Goal: Task Accomplishment & Management: Manage account settings

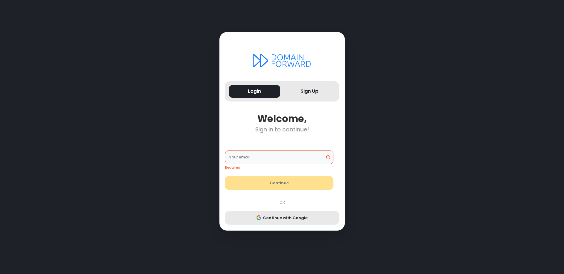
click at [283, 214] on button "Continue with Google" at bounding box center [282, 218] width 114 height 14
click at [280, 160] on input "Your email" at bounding box center [279, 157] width 108 height 14
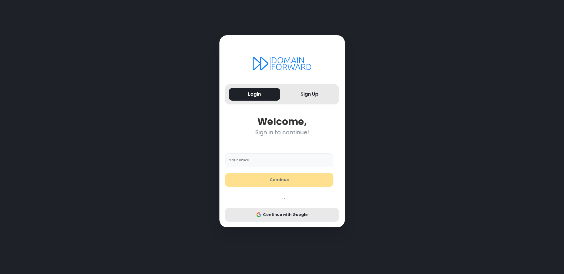
click at [293, 215] on button "Continue with Google" at bounding box center [282, 215] width 114 height 14
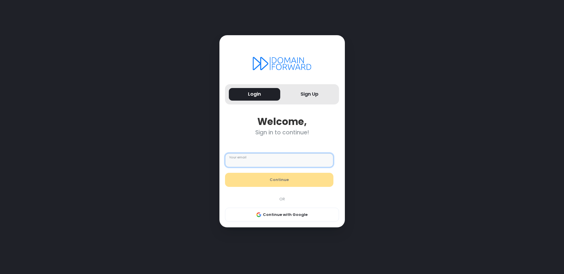
click at [280, 163] on input "Your email" at bounding box center [279, 160] width 108 height 14
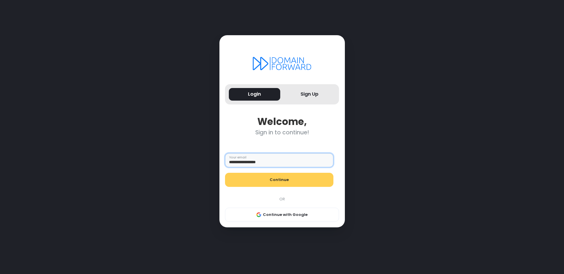
type input "**********"
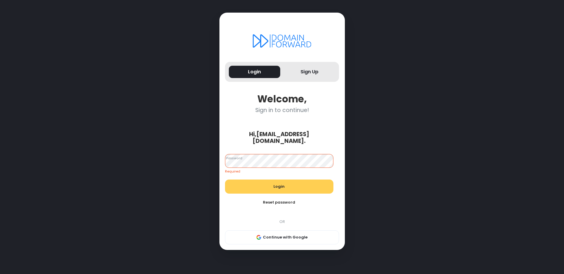
click at [273, 196] on button "Reset password" at bounding box center [279, 203] width 108 height 14
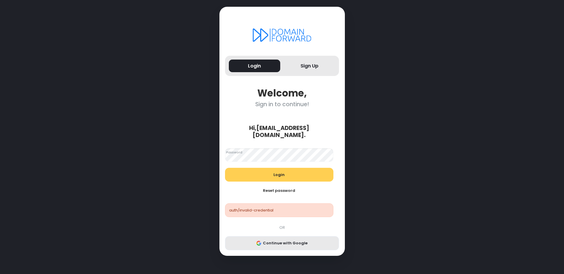
click at [289, 240] on button "Continue with Google" at bounding box center [282, 243] width 114 height 14
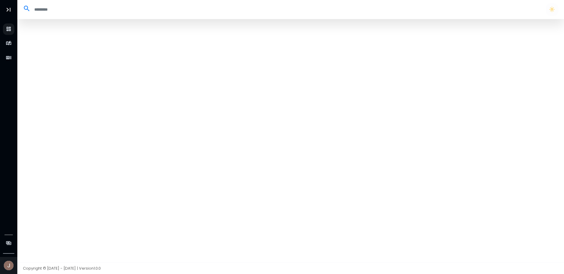
select select "**"
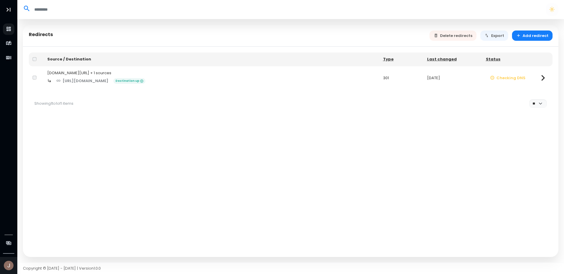
click at [544, 78] on icon at bounding box center [543, 78] width 4 height 6
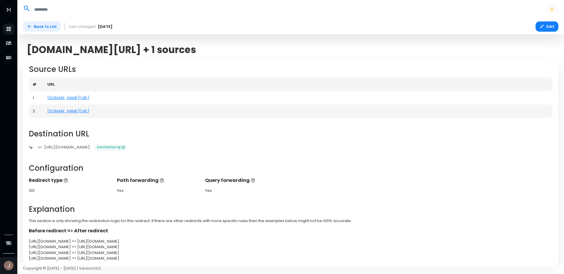
click at [46, 27] on link "Back to List" at bounding box center [42, 26] width 38 height 10
select select "**"
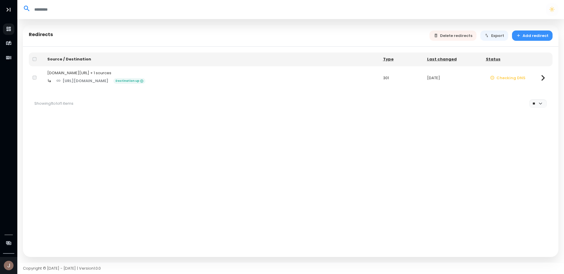
click at [527, 36] on button "Add redirect" at bounding box center [532, 36] width 41 height 10
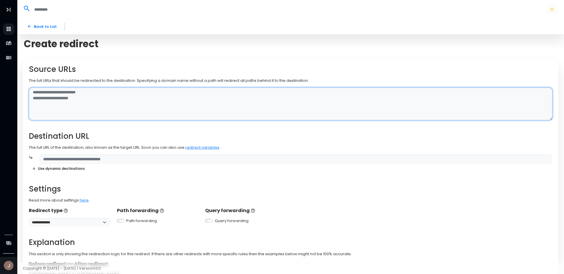
click at [137, 111] on textarea at bounding box center [291, 104] width 524 height 33
type textarea "**********"
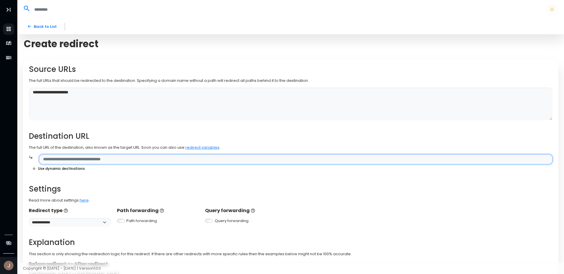
click at [97, 157] on input "text" at bounding box center [295, 159] width 513 height 10
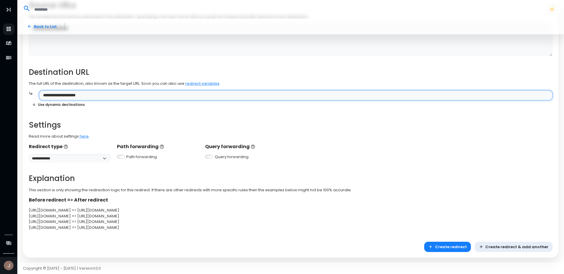
scroll to position [65, 0]
type input "**********"
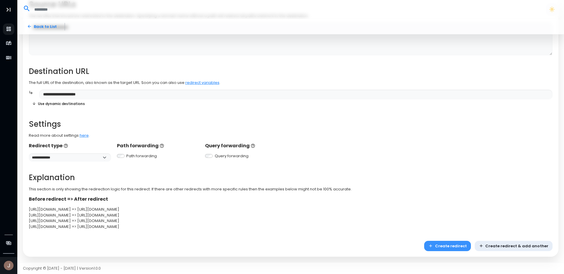
click at [466, 246] on button "Create redirect" at bounding box center [447, 246] width 47 height 10
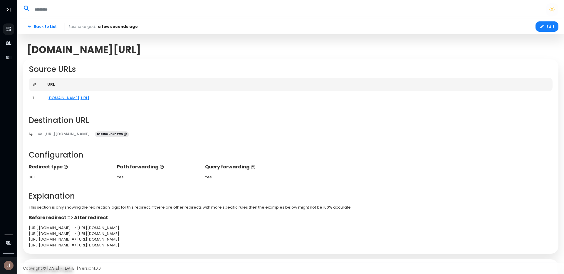
scroll to position [56, 0]
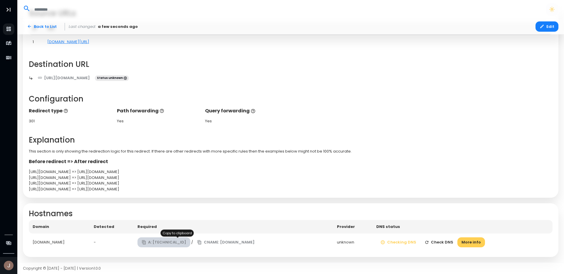
click at [176, 243] on button "A: 138.68.125.144" at bounding box center [163, 243] width 53 height 10
click at [145, 241] on icon "button" at bounding box center [144, 242] width 2 height 3
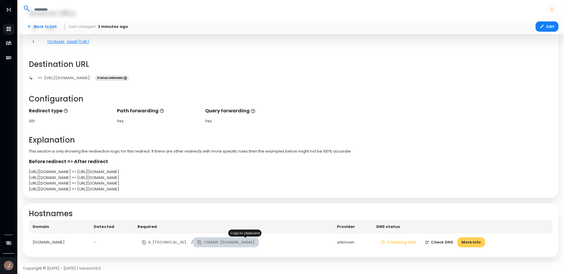
click at [201, 243] on icon "button" at bounding box center [200, 242] width 2 height 3
click at [484, 241] on button "More info" at bounding box center [471, 243] width 28 height 10
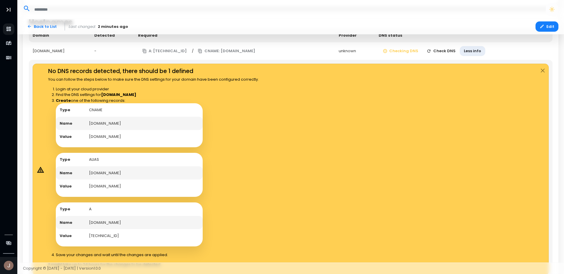
scroll to position [249, 0]
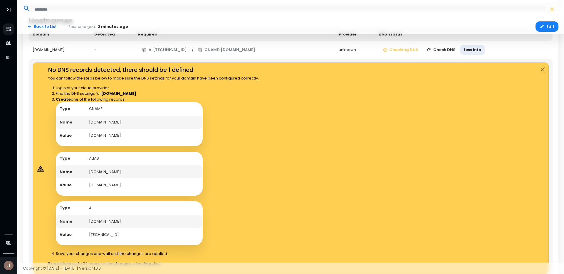
drag, startPoint x: 150, startPoint y: 134, endPoint x: 90, endPoint y: 132, distance: 60.2
click at [90, 132] on td "edge.domain-forward.com" at bounding box center [143, 136] width 117 height 14
click at [101, 122] on td "accomodationnotifier.com" at bounding box center [143, 123] width 117 height 14
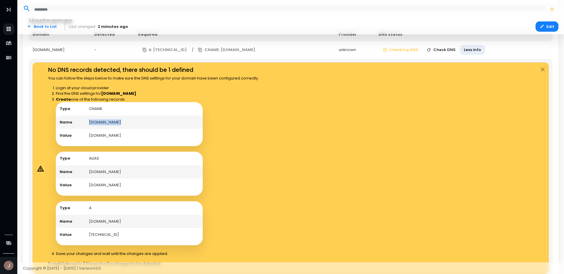
copy td "accomodationnotifier.com"
click at [110, 222] on td "accomodationnotifier.com" at bounding box center [143, 222] width 117 height 14
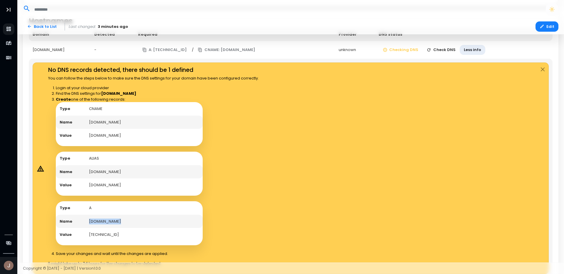
copy td "accomodationnotifier.com"
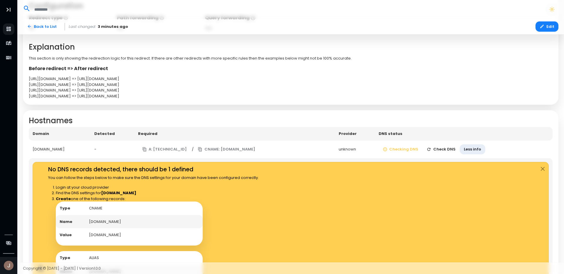
scroll to position [147, 0]
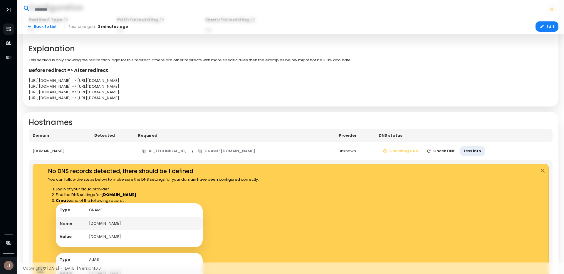
click at [455, 148] on button "Check DNS" at bounding box center [440, 151] width 37 height 10
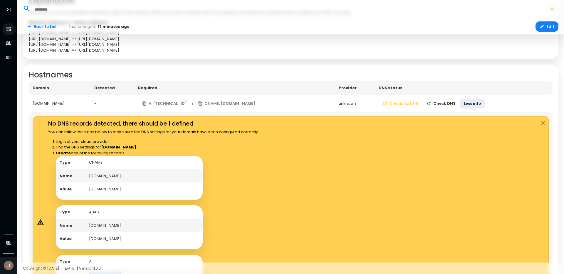
scroll to position [174, 0]
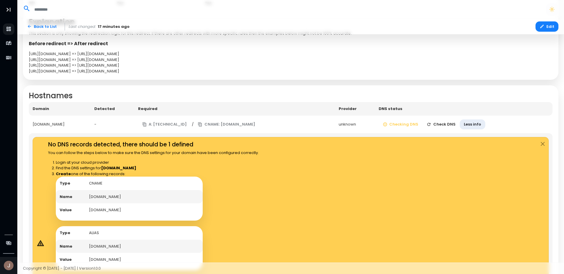
click at [459, 124] on button "Check DNS" at bounding box center [440, 125] width 37 height 10
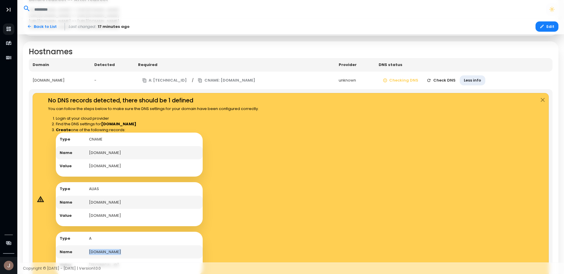
scroll to position [216, 0]
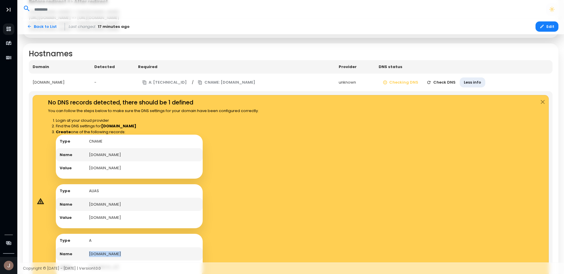
click at [454, 83] on button "Check DNS" at bounding box center [440, 83] width 37 height 10
drag, startPoint x: 83, startPoint y: 85, endPoint x: 33, endPoint y: 84, distance: 50.2
click at [33, 84] on div "accomodationnotifier.com" at bounding box center [60, 83] width 54 height 6
copy div "accomodationnotifier.com"
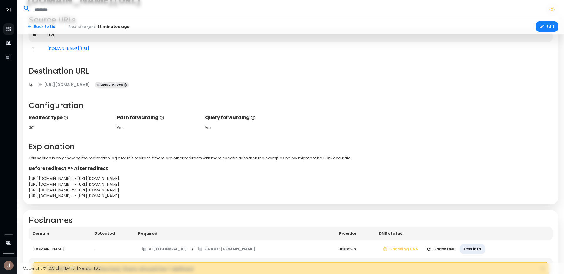
scroll to position [0, 0]
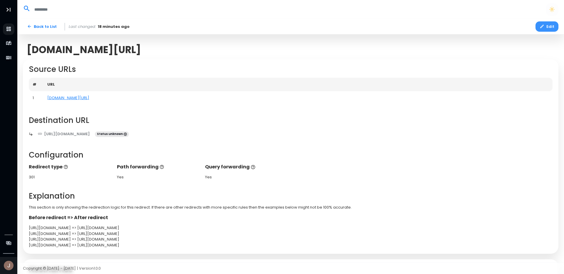
click at [547, 28] on button "Edit" at bounding box center [546, 26] width 23 height 10
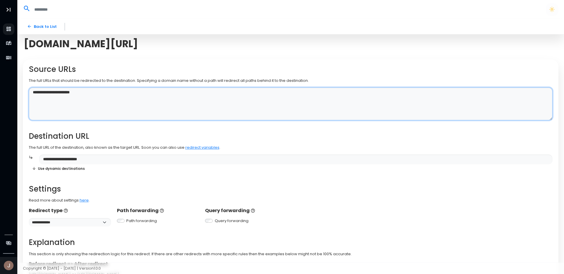
click at [44, 90] on textarea "**********" at bounding box center [291, 104] width 524 height 33
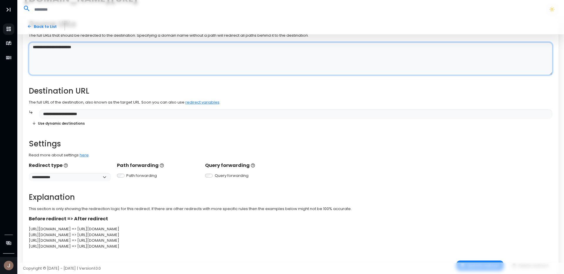
scroll to position [65, 0]
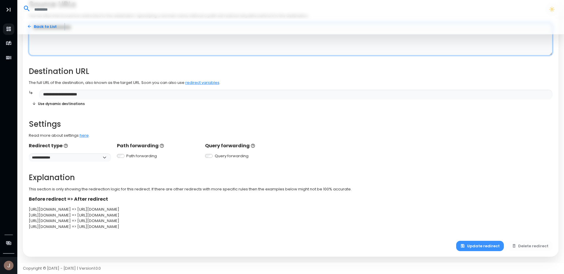
type textarea "**********"
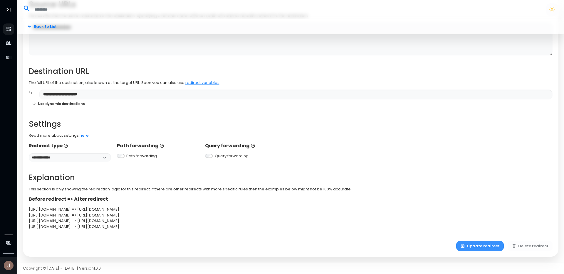
click at [480, 248] on button "Update redirect" at bounding box center [480, 246] width 48 height 10
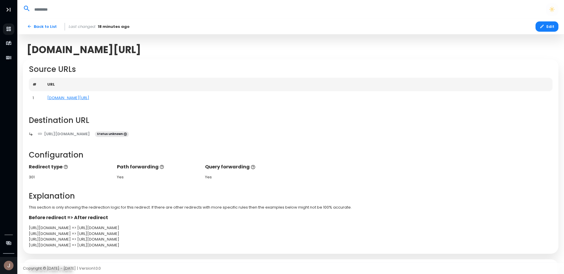
scroll to position [56, 0]
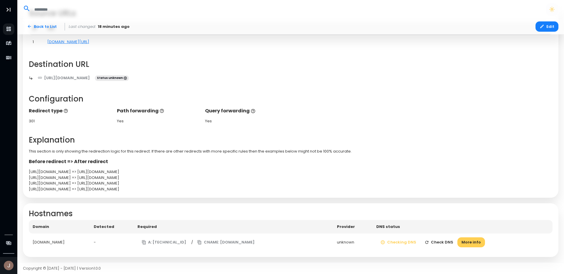
click at [456, 244] on button "Check DNS" at bounding box center [438, 243] width 37 height 10
click at [463, 242] on button "Check DNS" at bounding box center [446, 243] width 37 height 10
click at [436, 145] on div "Explanation This section is only showing the redirection logic for this redirec…" at bounding box center [291, 164] width 524 height 56
click at [465, 246] on button "Check DNS" at bounding box center [446, 243] width 37 height 10
drag, startPoint x: 56, startPoint y: 241, endPoint x: 29, endPoint y: 241, distance: 26.7
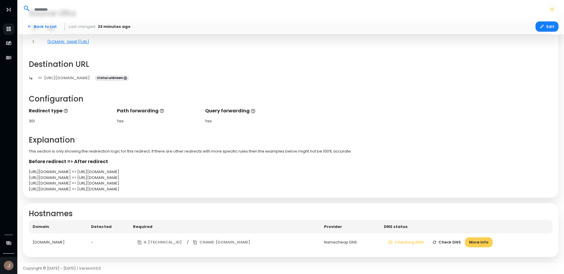
click at [27, 241] on div "Hostnames Domain Detected Required Provider DNS status accommodationnotifier.co…" at bounding box center [290, 231] width 535 height 54
drag, startPoint x: 29, startPoint y: 241, endPoint x: 34, endPoint y: 241, distance: 5.0
click at [29, 241] on td "accommodationnotifier.com" at bounding box center [58, 243] width 59 height 18
click at [37, 241] on div "accommodationnotifier.com" at bounding box center [58, 243] width 51 height 6
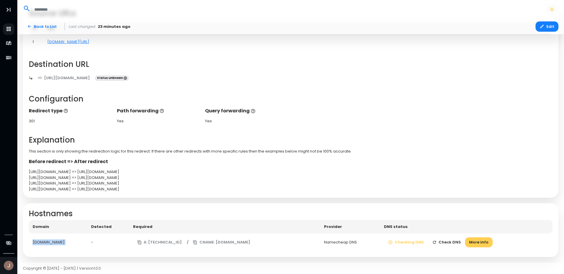
click at [37, 241] on div "accommodationnotifier.com" at bounding box center [58, 243] width 51 height 6
copy div "accommodationnotifier.com"
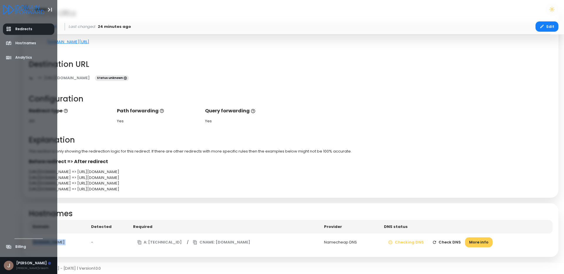
click at [11, 26] on icon "aside-dashboard" at bounding box center [9, 29] width 6 height 6
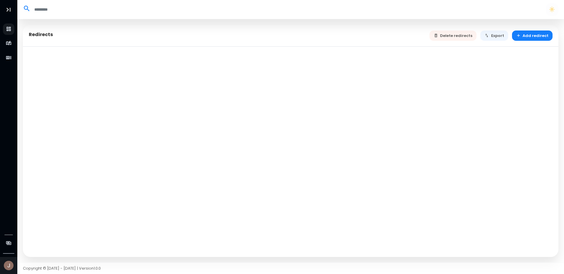
select select "**"
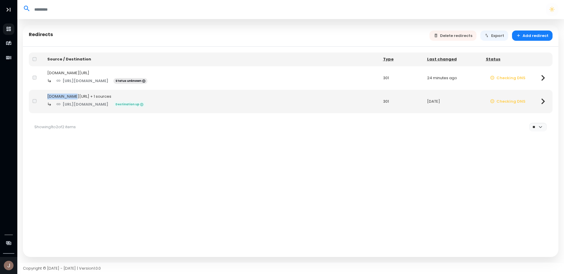
copy div "nomadbnb.xyz"
drag, startPoint x: 46, startPoint y: 96, endPoint x: 75, endPoint y: 96, distance: 29.4
click at [75, 96] on td "nomadbnb.xyz/ + 1 sources https://nomadbnb.umso.co/ Destination up" at bounding box center [211, 101] width 336 height 23
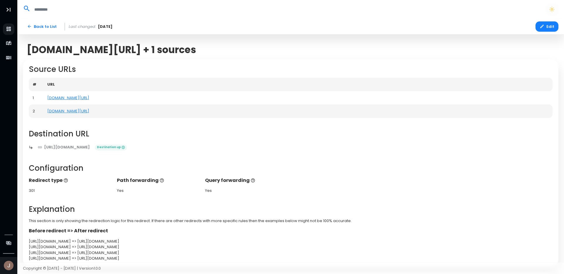
scroll to position [87, 0]
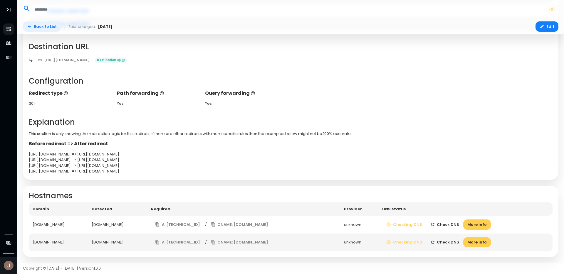
click at [37, 27] on link "Back to List" at bounding box center [42, 26] width 38 height 10
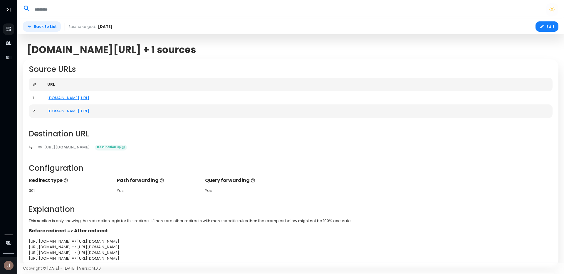
select select "**"
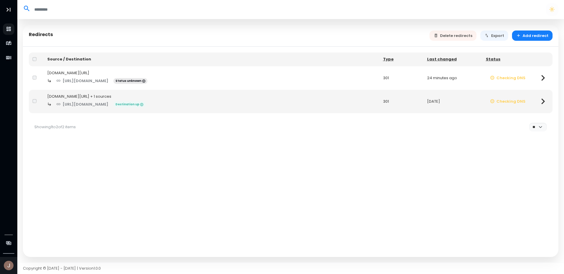
click at [547, 104] on icon at bounding box center [542, 101] width 11 height 11
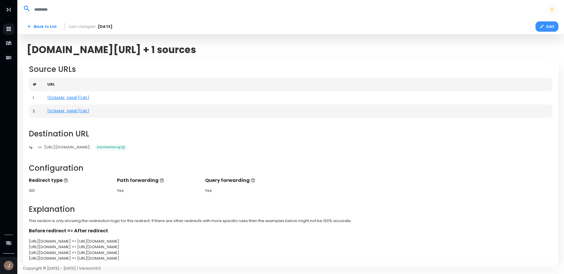
click at [553, 29] on button "Edit" at bounding box center [546, 26] width 23 height 10
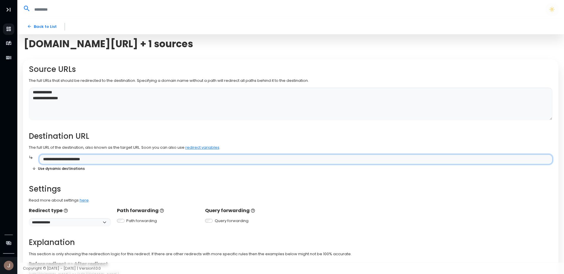
drag, startPoint x: 75, startPoint y: 157, endPoint x: 58, endPoint y: 158, distance: 16.4
click at [58, 158] on input "**********" at bounding box center [295, 159] width 513 height 10
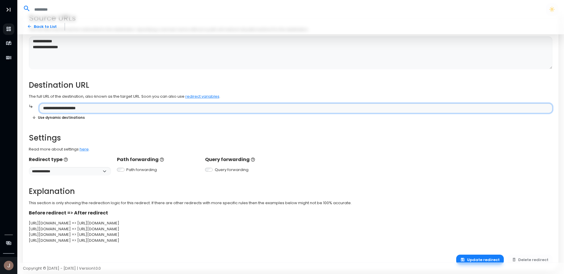
scroll to position [65, 0]
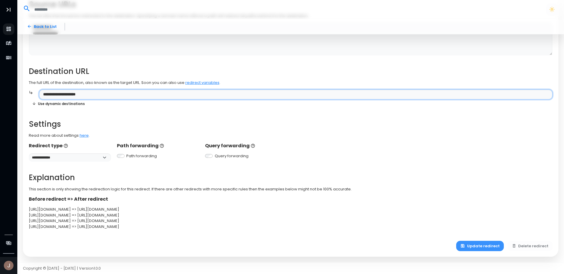
type input "**********"
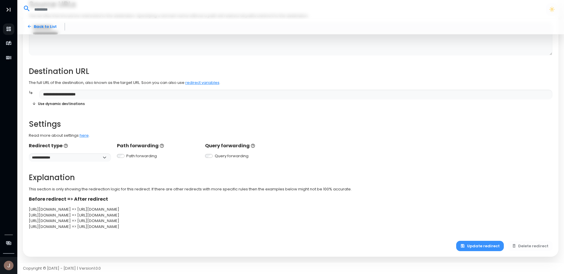
click at [478, 244] on button "Update redirect" at bounding box center [480, 246] width 48 height 10
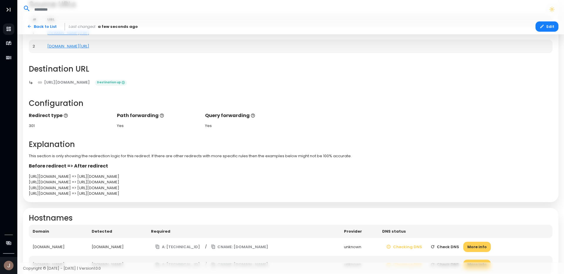
scroll to position [87, 0]
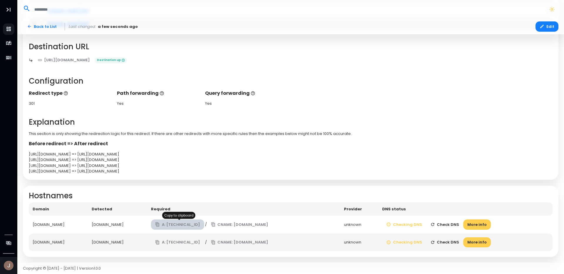
click at [170, 224] on button "A: 138.68.125.144" at bounding box center [177, 225] width 53 height 10
click at [451, 223] on button "Check DNS" at bounding box center [444, 225] width 37 height 10
click at [455, 224] on button "Check DNS" at bounding box center [444, 225] width 37 height 10
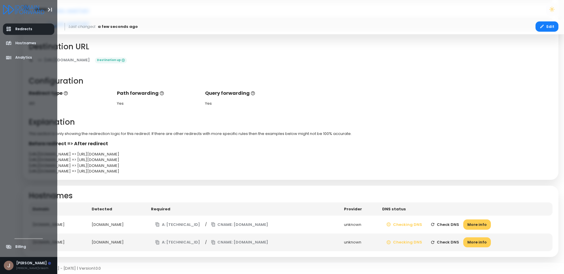
click at [20, 31] on span "Redirects" at bounding box center [23, 29] width 17 height 5
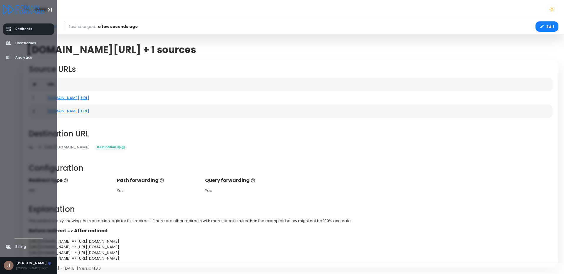
select select "**"
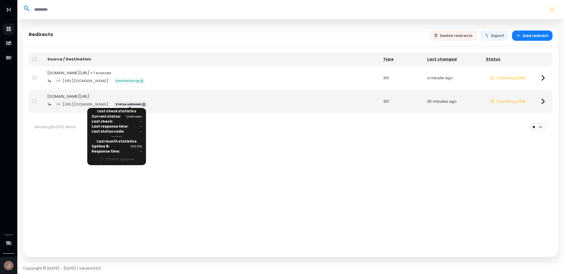
click at [130, 105] on span "Status unknown" at bounding box center [130, 105] width 34 height 6
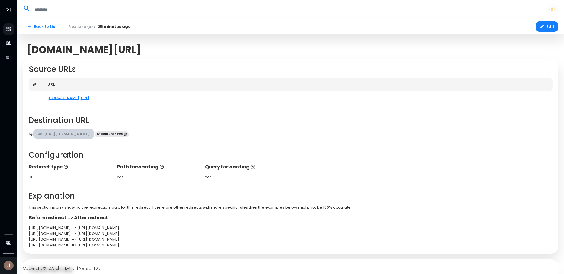
click at [76, 134] on link "https://alertstays.com/" at bounding box center [63, 134] width 61 height 10
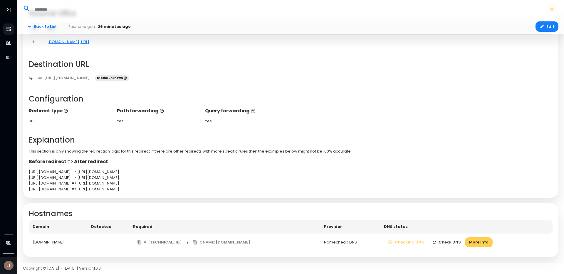
click at [459, 241] on button "Check DNS" at bounding box center [446, 243] width 37 height 10
click at [544, 27] on icon "button" at bounding box center [541, 26] width 5 height 5
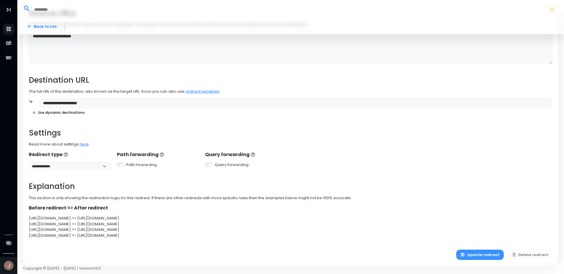
click at [479, 257] on button "Update redirect" at bounding box center [480, 255] width 48 height 10
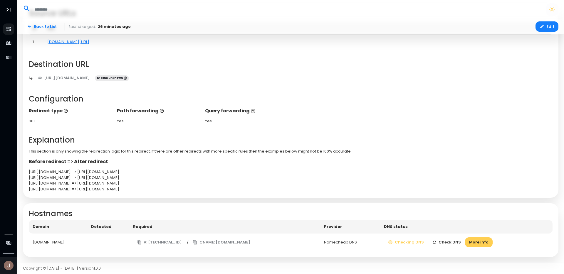
click at [410, 164] on p "Before redirect => After redirect" at bounding box center [291, 161] width 524 height 7
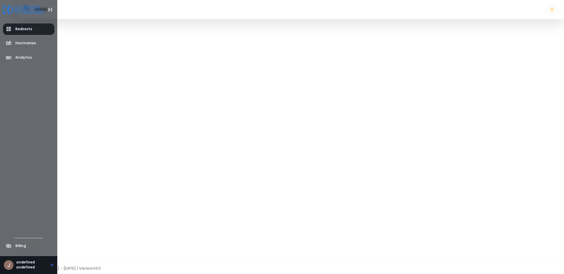
click at [16, 31] on span "Redirects" at bounding box center [23, 29] width 17 height 5
click at [19, 57] on span "Analytics" at bounding box center [23, 57] width 17 height 5
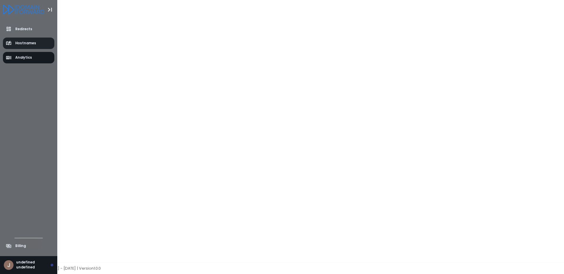
click at [22, 43] on span "Hostnames" at bounding box center [25, 43] width 21 height 5
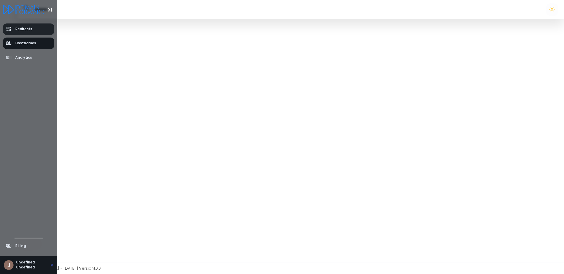
click at [25, 33] on link "Redirects" at bounding box center [29, 28] width 52 height 11
click at [28, 245] on link "Billing" at bounding box center [29, 246] width 52 height 11
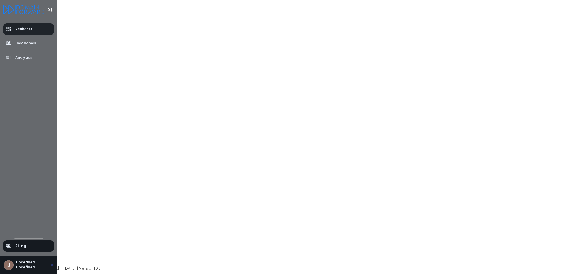
click at [21, 30] on span "Redirects" at bounding box center [23, 29] width 17 height 5
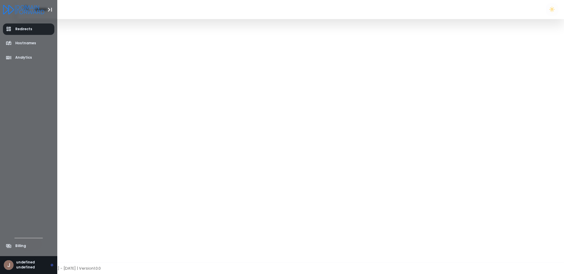
click at [21, 30] on span "Redirects" at bounding box center [23, 29] width 17 height 5
click at [19, 37] on li "Hostnames" at bounding box center [28, 43] width 57 height 14
click at [19, 40] on link "Hostnames" at bounding box center [29, 43] width 52 height 11
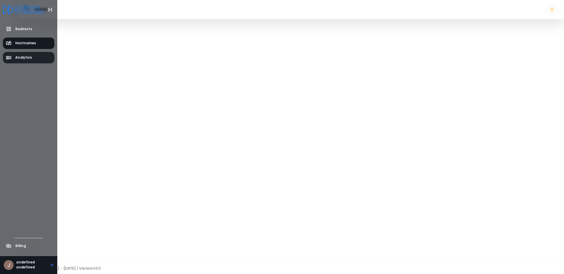
click at [19, 57] on span "Analytics" at bounding box center [23, 57] width 17 height 5
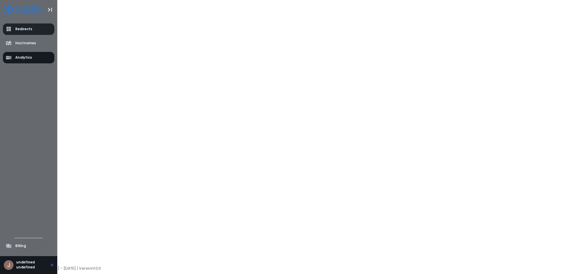
click at [15, 31] on span "Redirects" at bounding box center [19, 29] width 27 height 6
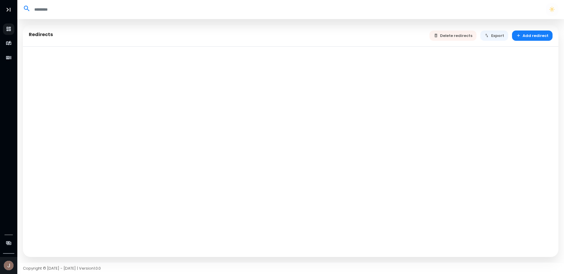
select select "**"
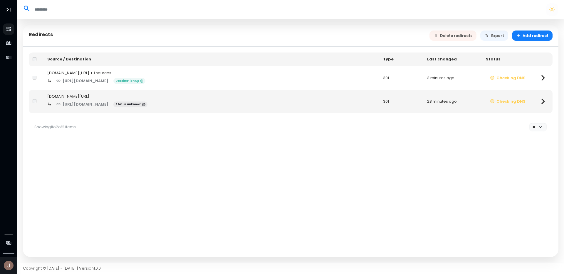
click at [544, 100] on icon at bounding box center [542, 101] width 11 height 11
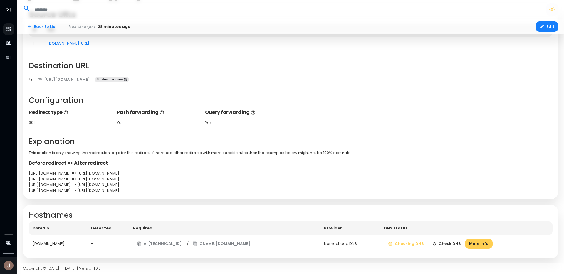
scroll to position [56, 0]
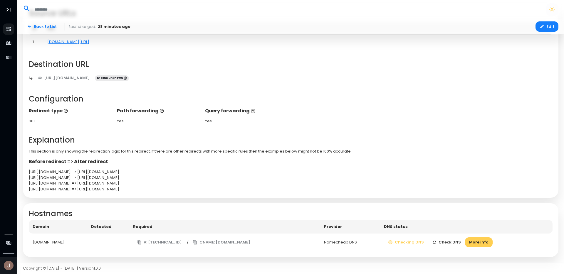
click at [461, 244] on button "Check DNS" at bounding box center [446, 243] width 37 height 10
click at [492, 243] on button "More info" at bounding box center [479, 243] width 28 height 10
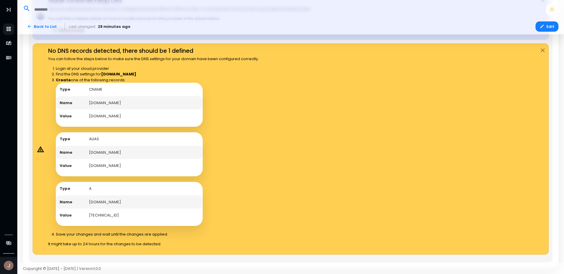
scroll to position [315, 0]
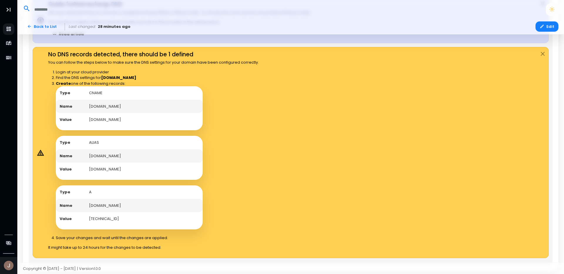
click at [140, 158] on td "accommodationnotifier.com" at bounding box center [143, 156] width 117 height 14
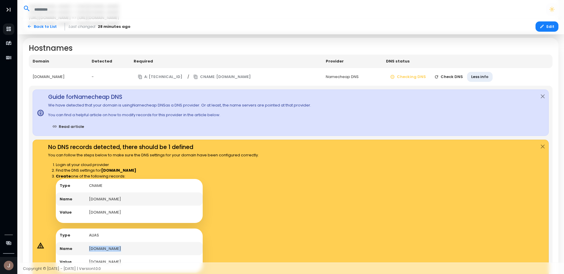
scroll to position [220, 0]
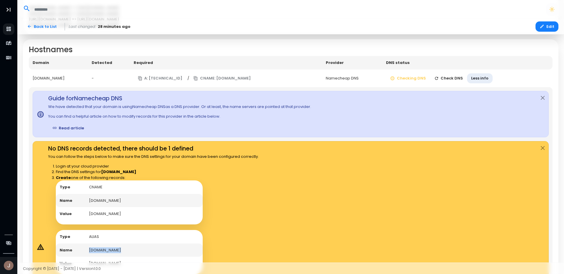
click at [63, 128] on link "Read article" at bounding box center [68, 128] width 40 height 10
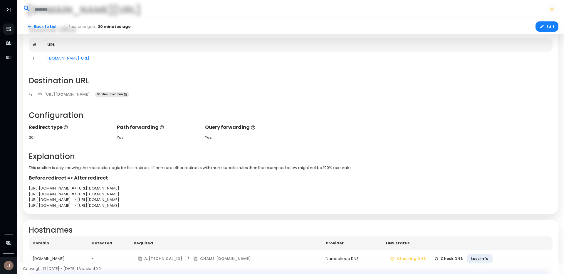
scroll to position [0, 0]
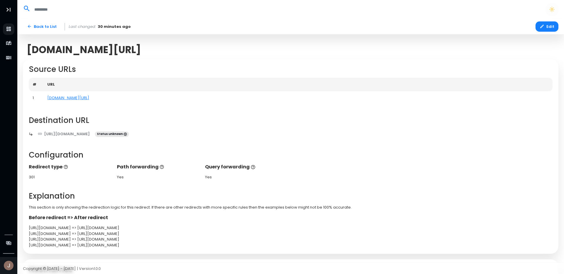
drag, startPoint x: 169, startPoint y: 47, endPoint x: 39, endPoint y: 51, distance: 130.2
click at [29, 52] on span "accommodationnotifier.com/" at bounding box center [84, 49] width 114 height 11
copy span "accommodationnotifier.com"
click at [393, 28] on div "Back to List Last changed: 34 minutes ago" at bounding box center [276, 26] width 512 height 10
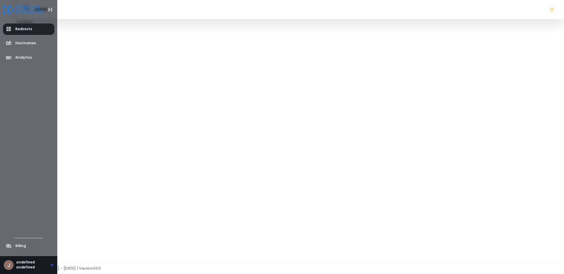
click at [10, 28] on icon "aside-dashboard" at bounding box center [9, 29] width 6 height 6
click at [31, 44] on span "Hostnames" at bounding box center [25, 43] width 21 height 5
click at [30, 51] on li "Analytics" at bounding box center [28, 58] width 57 height 14
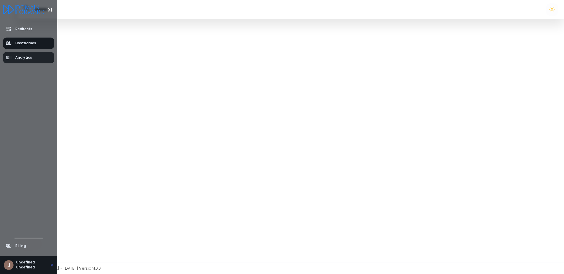
click at [28, 57] on span "Analytics" at bounding box center [23, 57] width 17 height 5
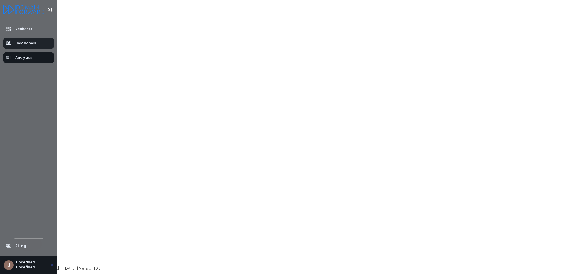
click at [28, 43] on span "Hostnames" at bounding box center [25, 43] width 21 height 5
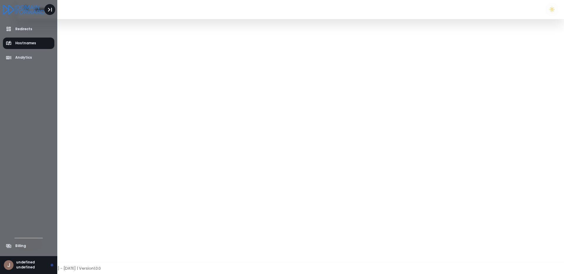
click at [51, 6] on icon "Toggle Aside" at bounding box center [50, 10] width 8 height 8
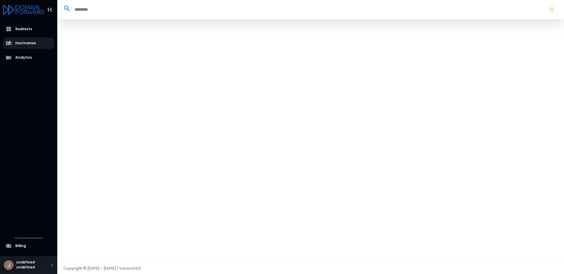
click at [120, 191] on div at bounding box center [310, 141] width 507 height 244
click at [208, 30] on div at bounding box center [310, 141] width 507 height 244
click at [43, 27] on link "Redirects" at bounding box center [29, 28] width 52 height 11
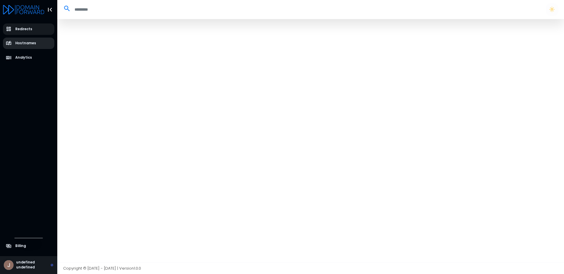
click at [36, 41] on link "Hostnames" at bounding box center [29, 43] width 52 height 11
click at [28, 28] on span "Redirects" at bounding box center [23, 29] width 17 height 5
click at [30, 41] on span "Hostnames" at bounding box center [25, 43] width 21 height 5
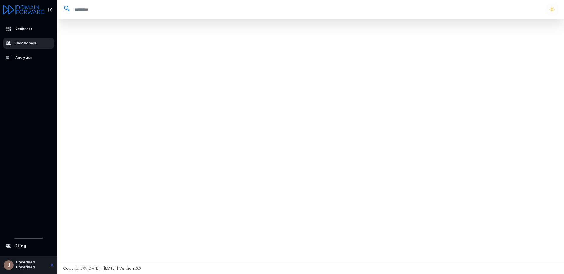
click at [30, 41] on span "Hostnames" at bounding box center [25, 43] width 21 height 5
click at [28, 60] on span "Analytics" at bounding box center [23, 57] width 17 height 5
